Goal: Information Seeking & Learning: Learn about a topic

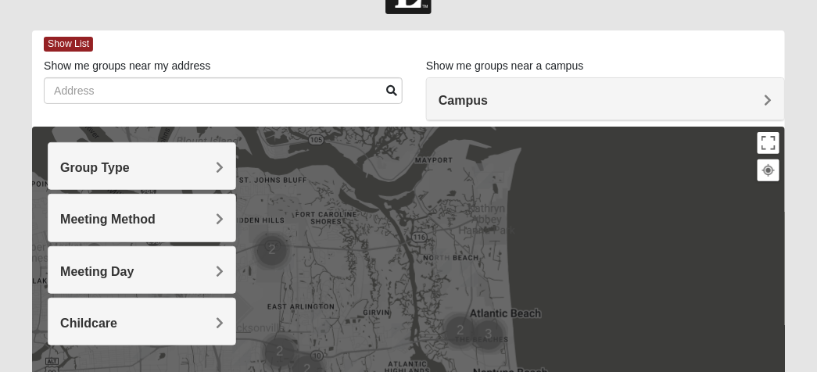
scroll to position [52, 0]
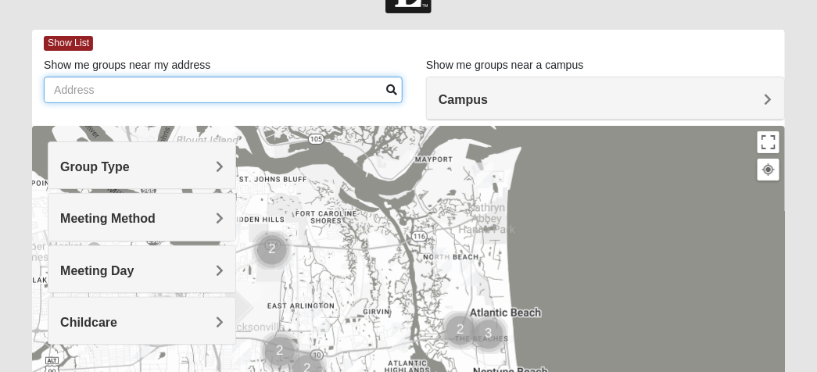
click at [92, 91] on input "Show me groups near my address" at bounding box center [223, 90] width 359 height 27
type input "[STREET_ADDRESS]"
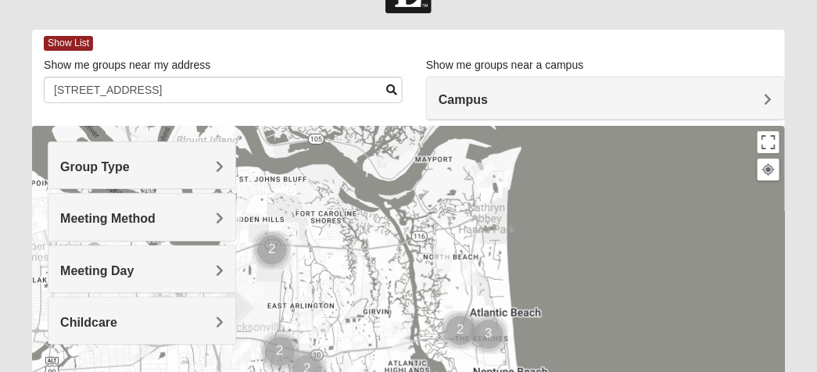
click at [390, 87] on span at bounding box center [391, 89] width 11 height 11
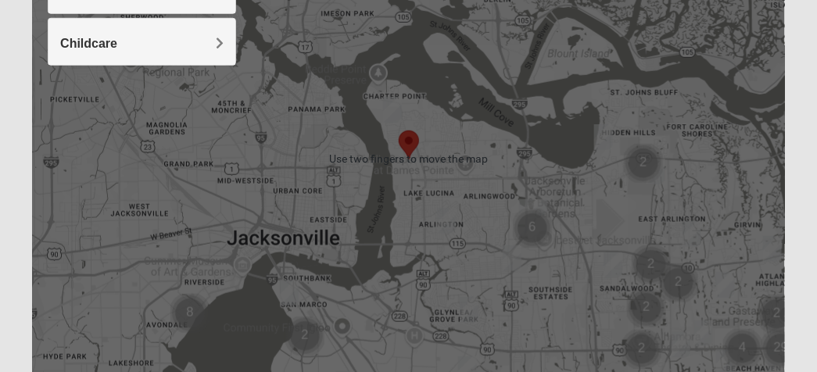
scroll to position [333, 0]
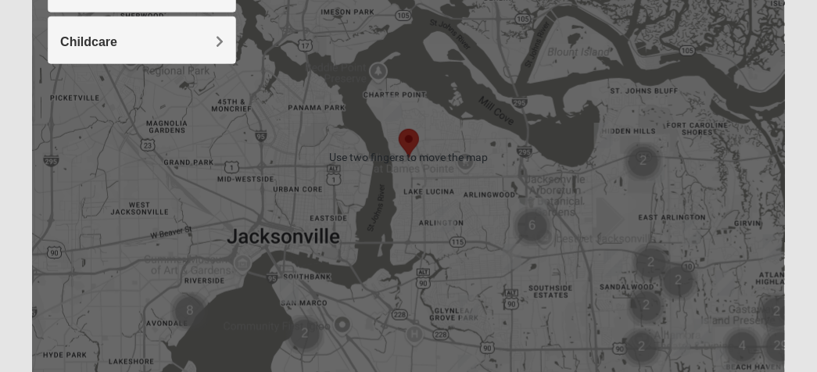
click at [439, 263] on div at bounding box center [408, 158] width 753 height 626
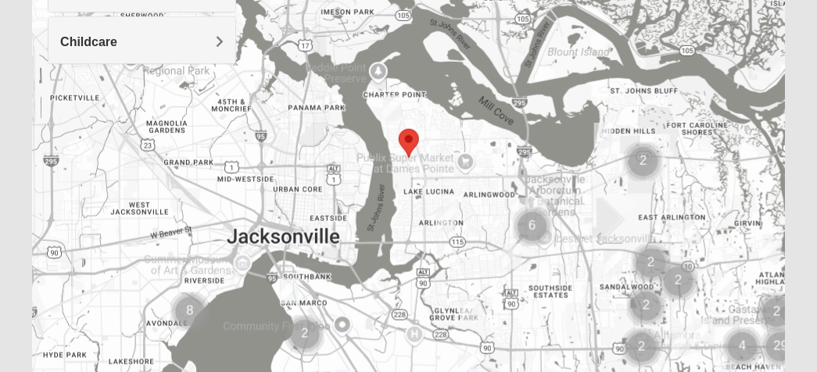
click at [588, 346] on div at bounding box center [408, 158] width 753 height 626
click at [446, 217] on img "Mens Smith/McGhee 32277" at bounding box center [446, 219] width 31 height 38
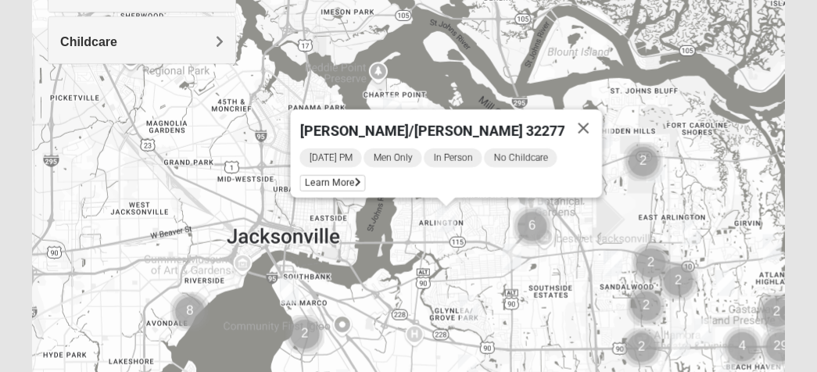
click at [606, 339] on div "Mens Smith/McGhee 32277 Sunday PM Men Only In Person No Childcare Learn More" at bounding box center [408, 158] width 753 height 626
click at [568, 120] on button "Close" at bounding box center [584, 128] width 38 height 38
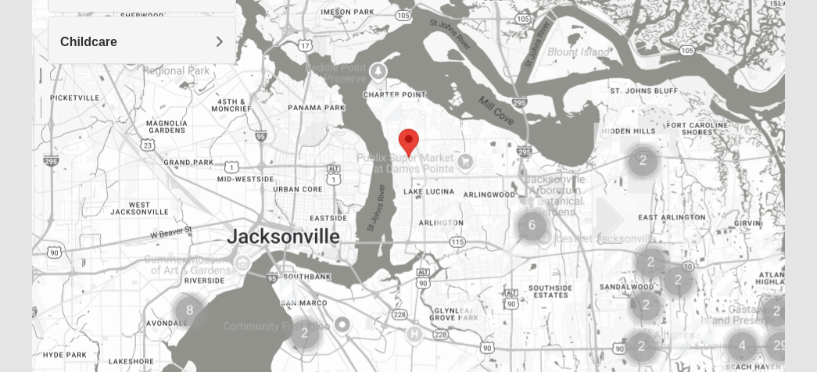
click at [411, 142] on img "Selected Address" at bounding box center [409, 143] width 33 height 41
click at [694, 231] on img "Mens Harbeson/Piper 32225" at bounding box center [691, 232] width 31 height 38
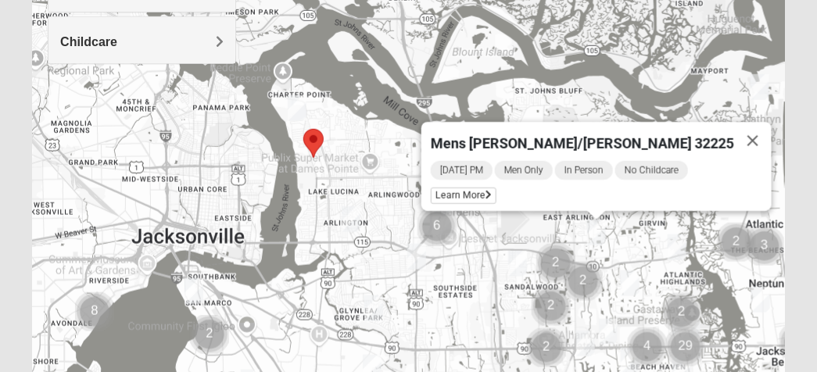
click at [490, 326] on div "Mens Harbeson/Piper 32225 Tuesday PM Men Only In Person No Childcare Learn More" at bounding box center [408, 158] width 753 height 626
click at [734, 132] on button "Close" at bounding box center [753, 141] width 38 height 38
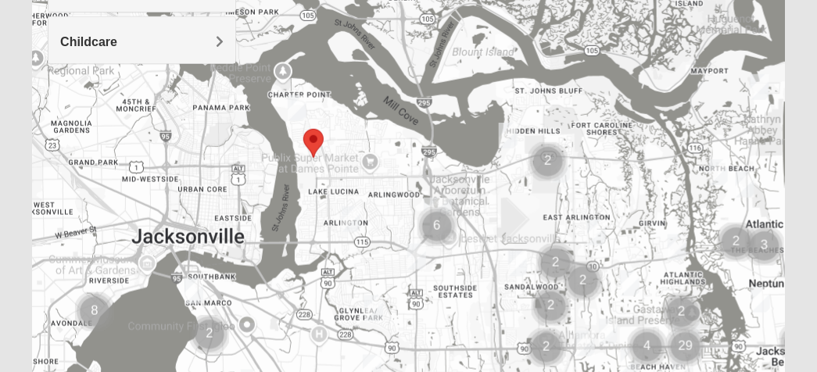
click at [568, 171] on img "Cluster of 2 groups" at bounding box center [548, 162] width 52 height 52
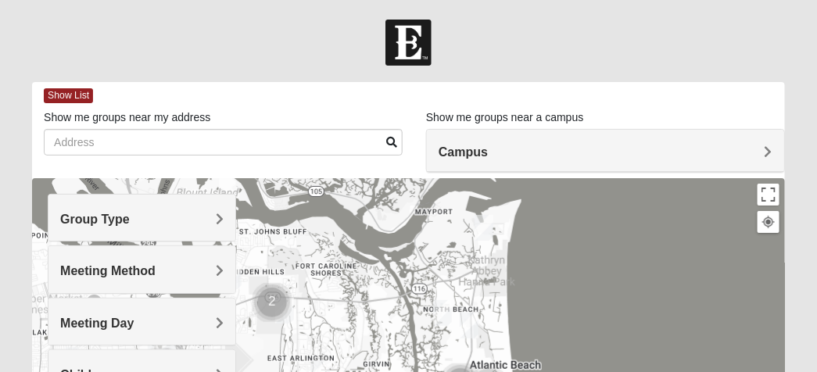
click at [214, 223] on h4 "Group Type" at bounding box center [141, 219] width 163 height 15
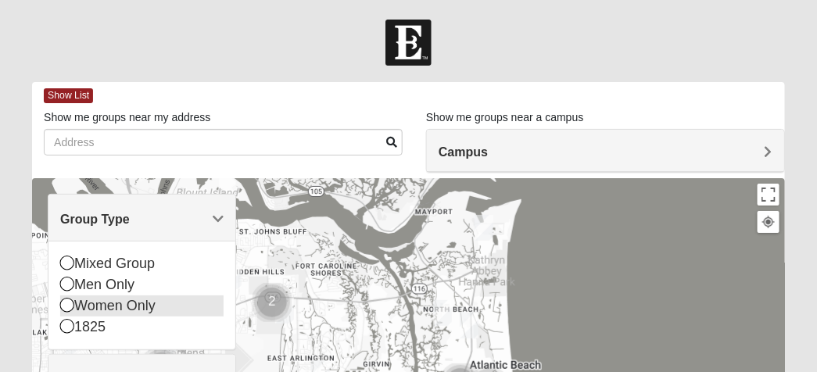
click at [71, 309] on icon at bounding box center [67, 305] width 14 height 14
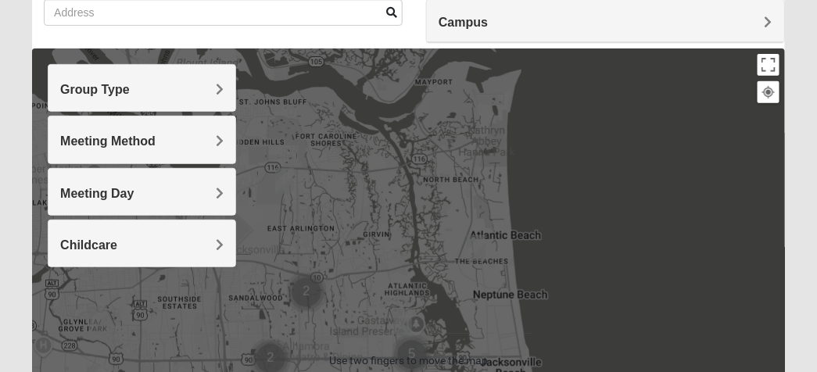
scroll to position [132, 0]
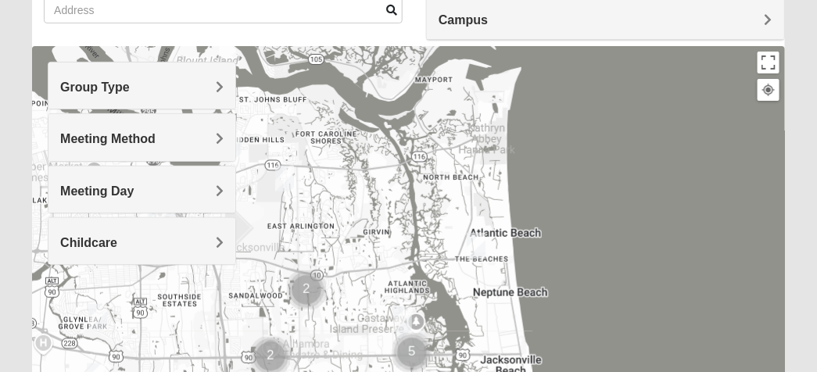
click at [156, 140] on span "Meeting Method" at bounding box center [107, 138] width 95 height 13
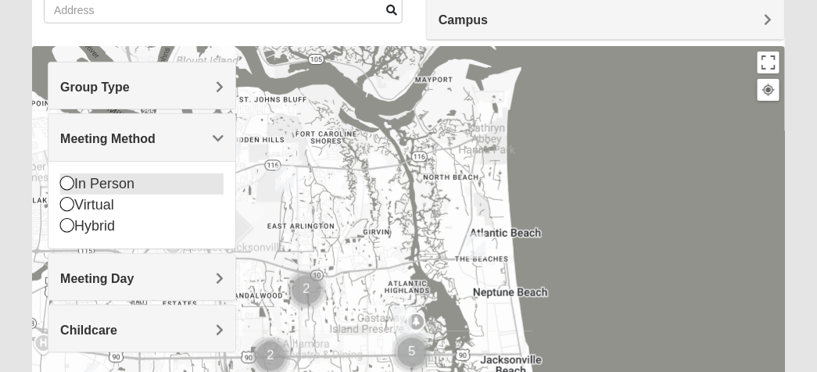
click at [69, 186] on icon at bounding box center [67, 183] width 14 height 14
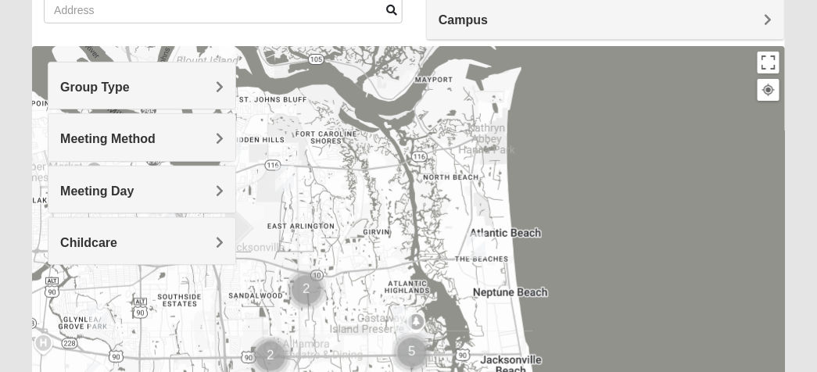
click at [640, 216] on div at bounding box center [408, 359] width 753 height 626
click at [636, 224] on div at bounding box center [408, 359] width 753 height 626
click at [166, 218] on div "Childcare" at bounding box center [141, 241] width 187 height 46
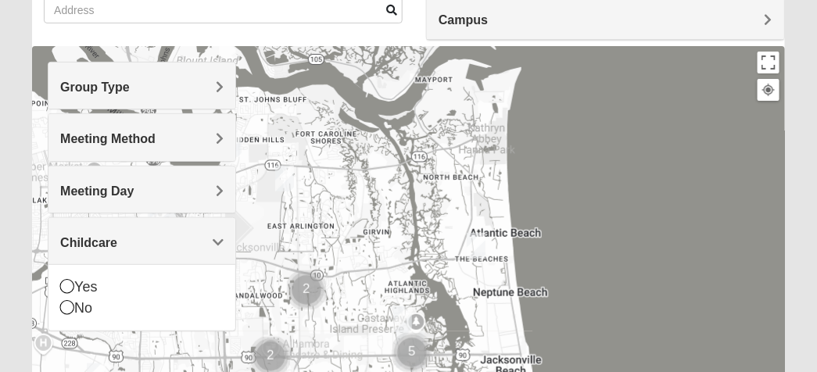
click at [611, 173] on div at bounding box center [408, 359] width 753 height 626
click at [210, 278] on div "Yes" at bounding box center [141, 287] width 163 height 21
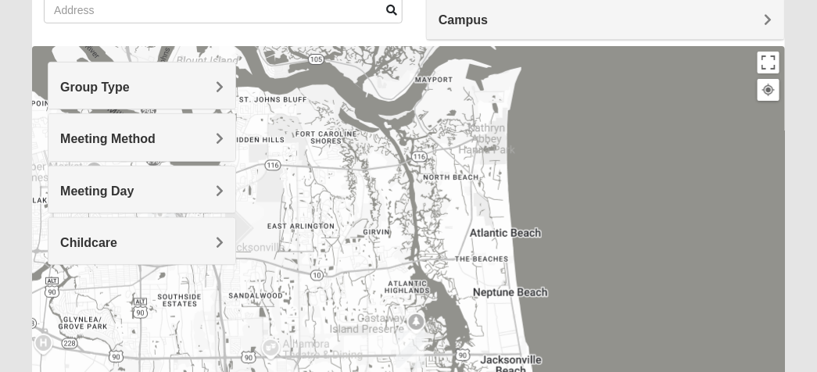
scroll to position [303, 0]
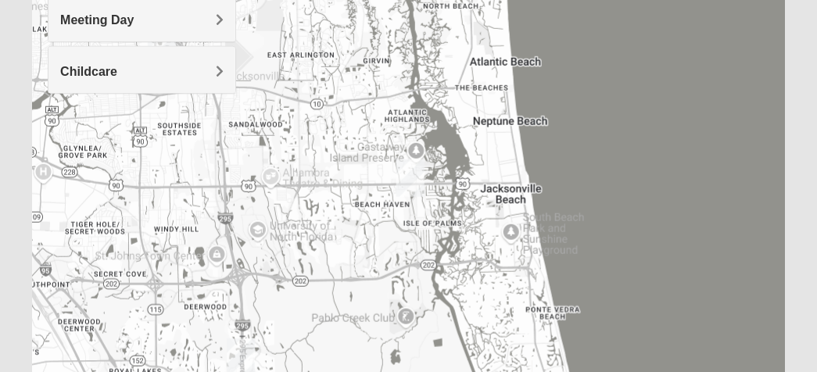
click at [618, 127] on div at bounding box center [408, 188] width 753 height 626
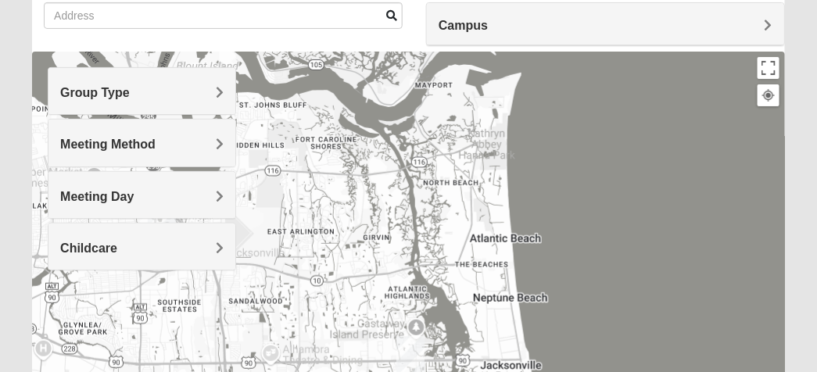
scroll to position [127, 0]
click at [219, 102] on div "Group Type" at bounding box center [141, 90] width 187 height 46
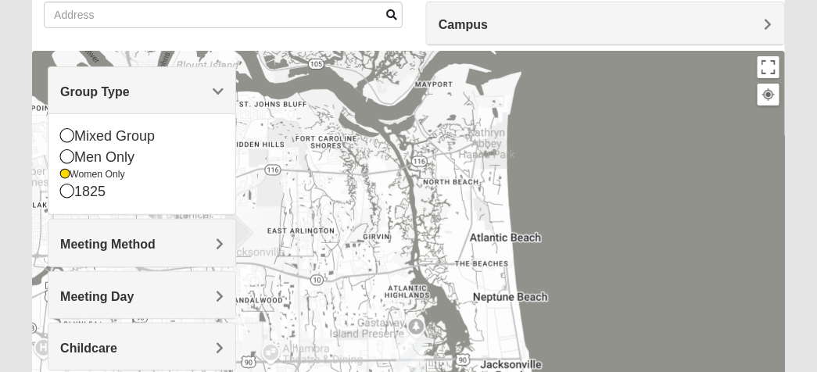
click at [205, 279] on div "Meeting Day" at bounding box center [141, 295] width 187 height 46
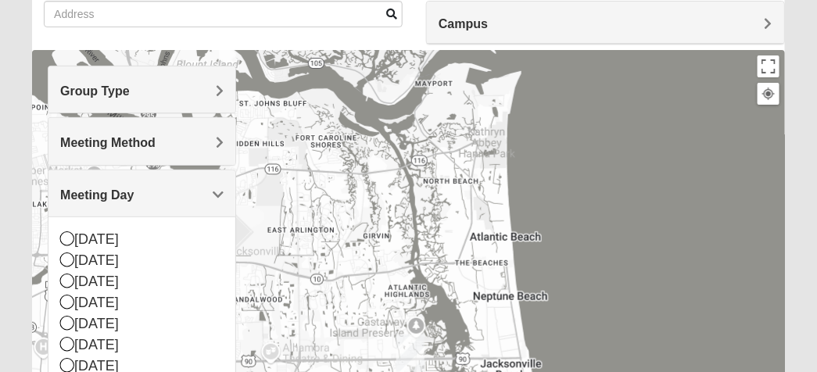
scroll to position [128, 0]
click at [156, 143] on span "Meeting Method" at bounding box center [107, 142] width 95 height 13
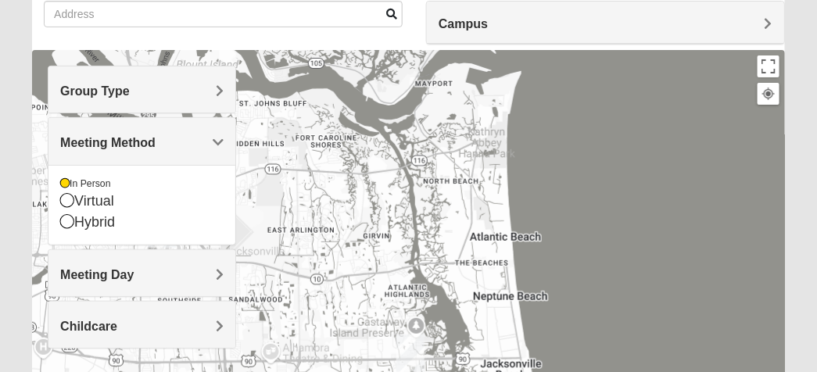
click at [224, 273] on div "Meeting Day" at bounding box center [141, 273] width 187 height 46
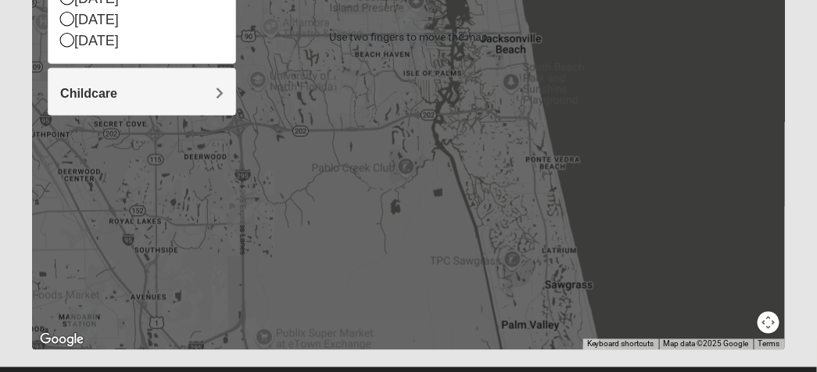
scroll to position [457, 0]
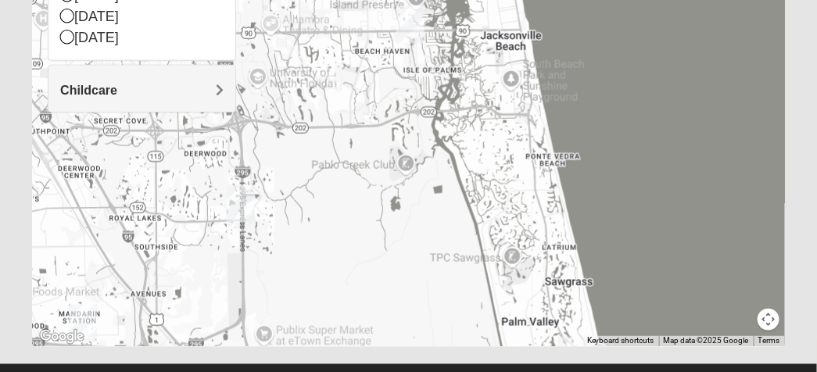
click at [192, 251] on div at bounding box center [408, 35] width 753 height 626
click at [186, 106] on div "Childcare" at bounding box center [141, 89] width 187 height 46
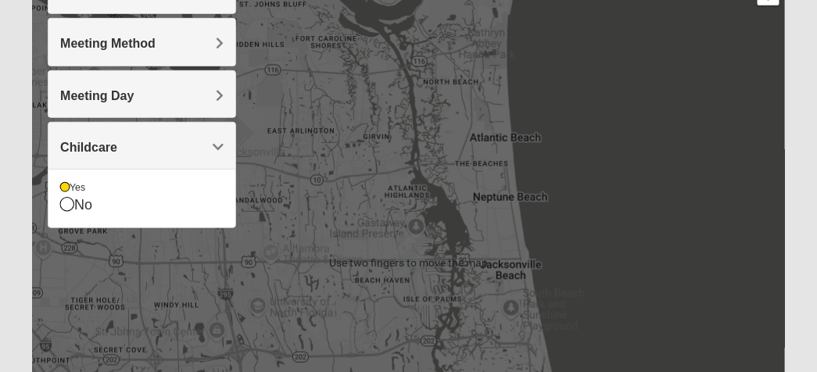
scroll to position [224, 0]
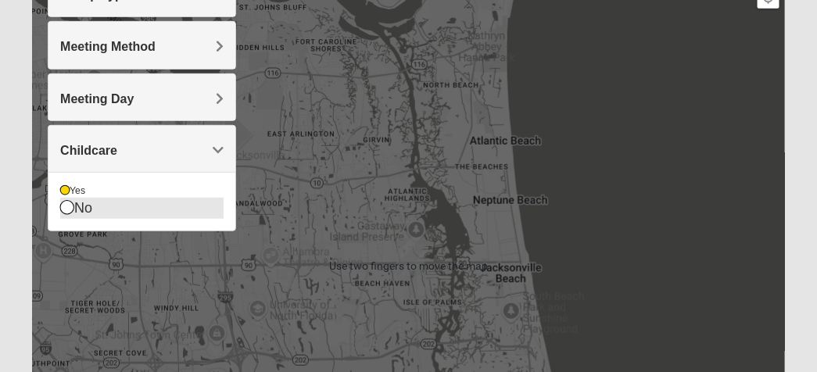
click at [67, 211] on icon at bounding box center [67, 207] width 14 height 14
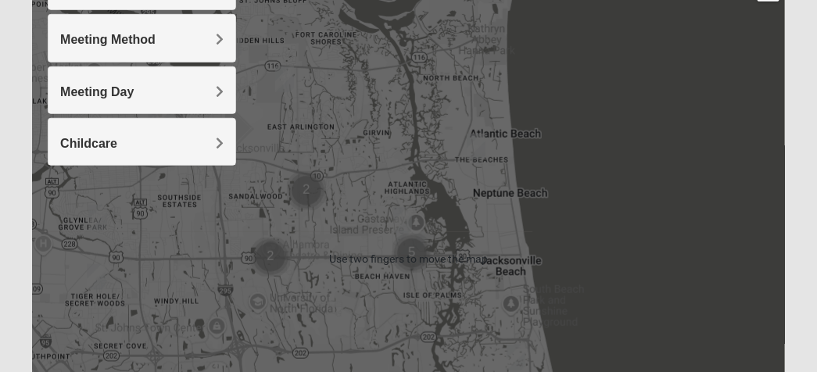
scroll to position [232, 0]
click at [654, 149] on div at bounding box center [408, 259] width 753 height 626
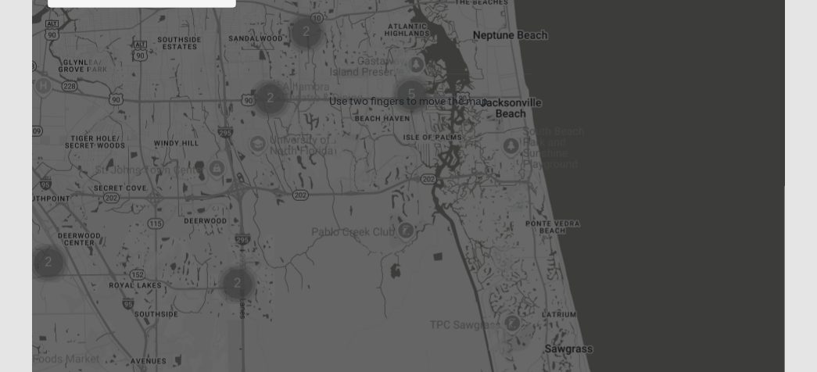
scroll to position [414, 0]
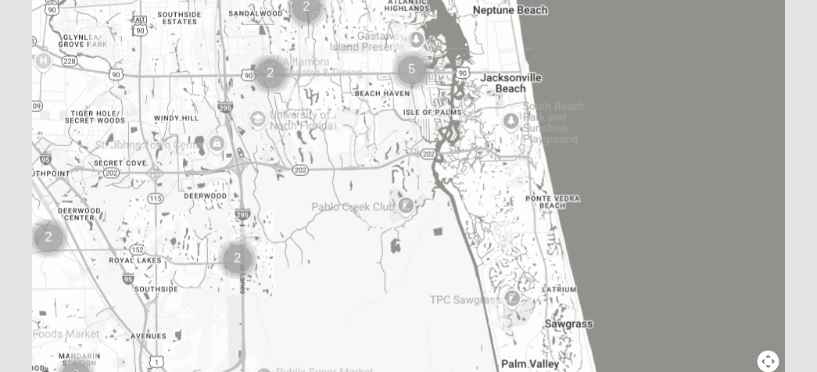
click at [357, 247] on div at bounding box center [408, 77] width 753 height 626
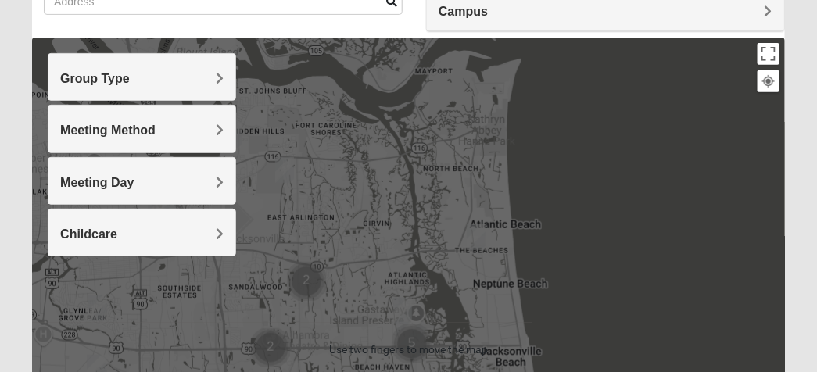
scroll to position [136, 0]
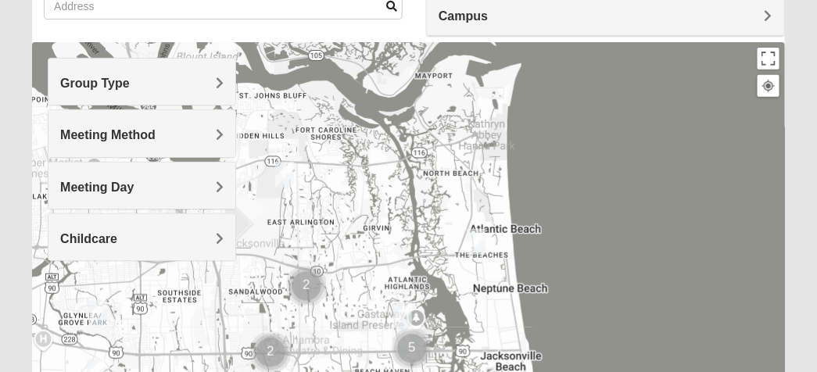
click at [393, 188] on div at bounding box center [408, 355] width 753 height 626
click at [292, 171] on img "Womens Beattie 32225" at bounding box center [284, 175] width 31 height 38
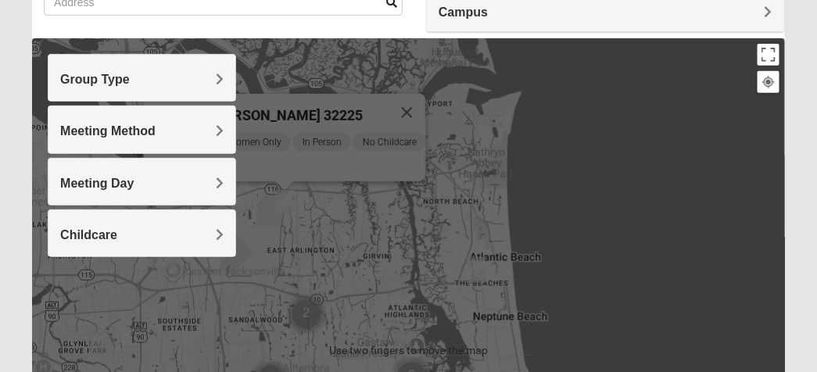
scroll to position [144, 0]
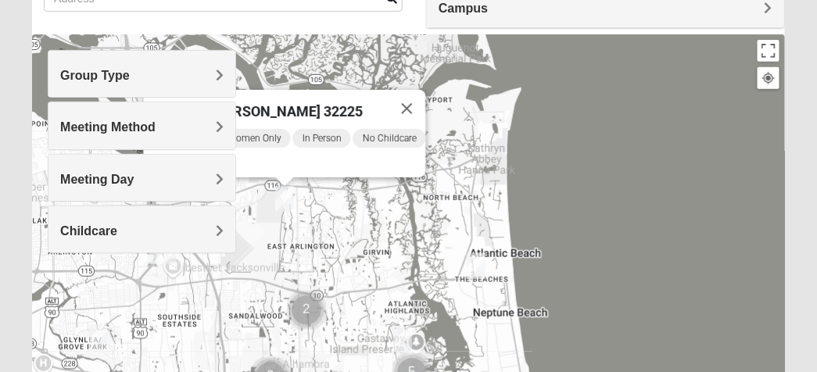
click at [92, 303] on div "Womens [PERSON_NAME] 32225 [DATE] AM Women Only In Person No Childcare Learn Mo…" at bounding box center [408, 347] width 753 height 626
click at [100, 286] on div "Womens [PERSON_NAME] 32225 [DATE] AM Women Only In Person No Childcare Learn Mo…" at bounding box center [408, 347] width 753 height 626
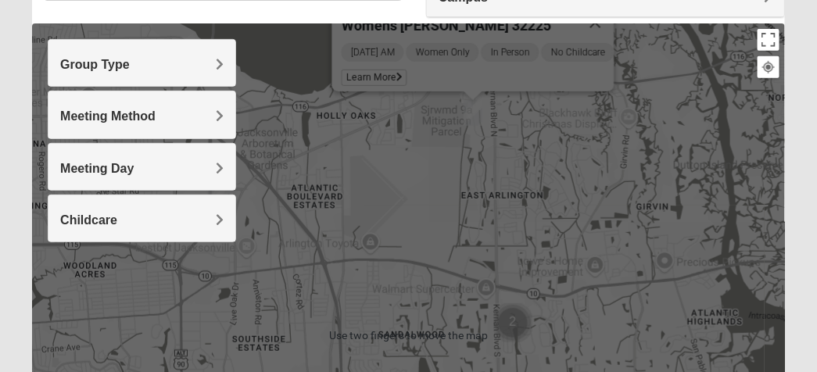
scroll to position [156, 0]
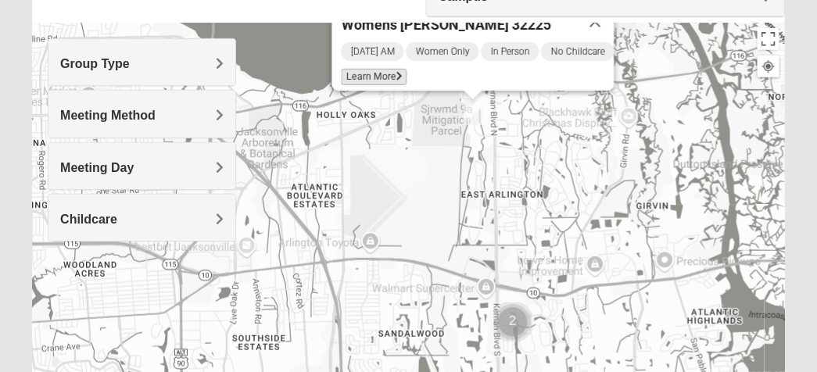
click at [384, 72] on span "Learn More" at bounding box center [374, 77] width 66 height 16
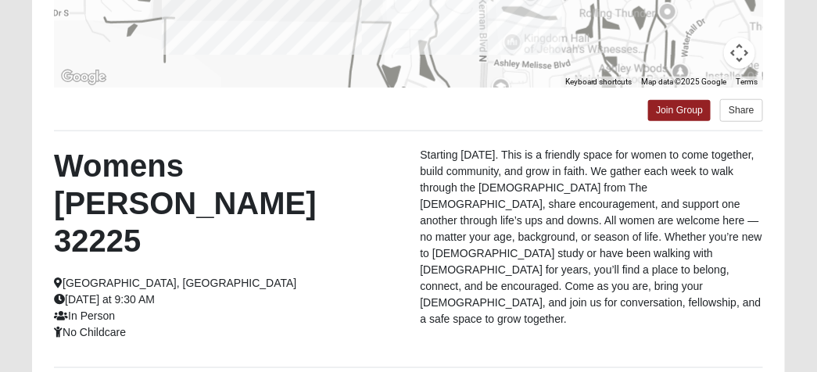
scroll to position [394, 0]
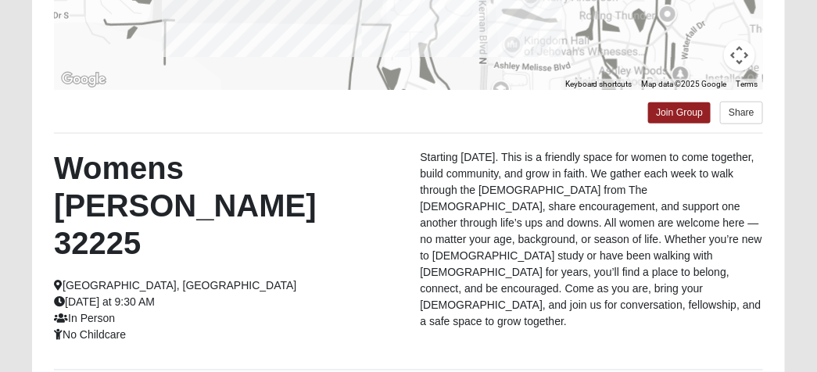
click at [487, 149] on p "Starting [DATE]. This is a friendly space for women to come together, build com…" at bounding box center [592, 239] width 342 height 181
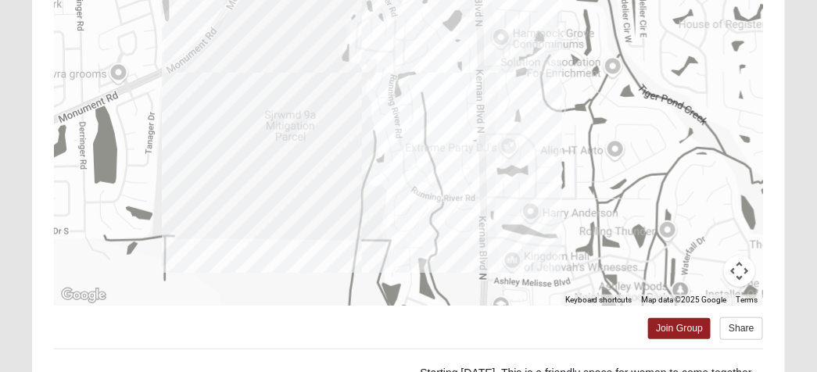
scroll to position [164, 0]
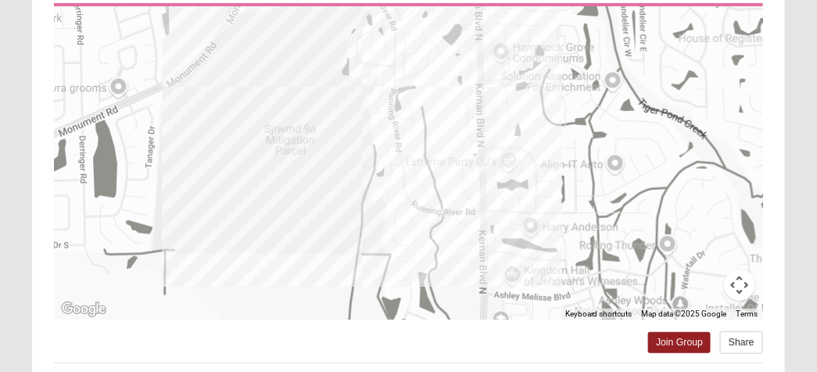
click at [774, 235] on div "To navigate the map with touch gestures double-tap and hold your finger on the …" at bounding box center [408, 319] width 753 height 748
